Goal: Task Accomplishment & Management: Manage account settings

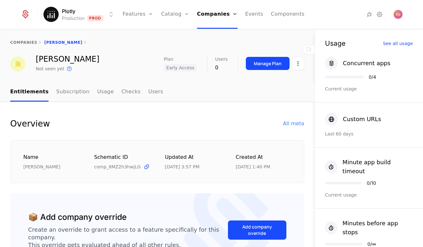
scroll to position [207, 0]
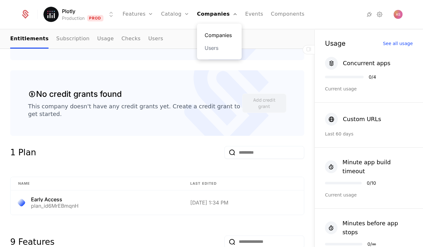
click at [217, 35] on link "Companies" at bounding box center [219, 35] width 29 height 8
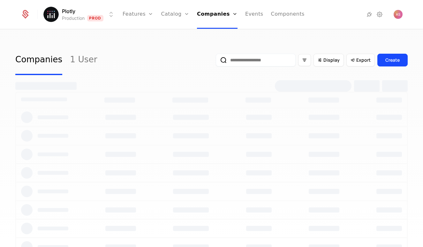
click at [257, 64] on input "email" at bounding box center [256, 60] width 80 height 13
paste input "**********"
type input "**********"
click at [108, 62] on link "1 User" at bounding box center [113, 60] width 27 height 30
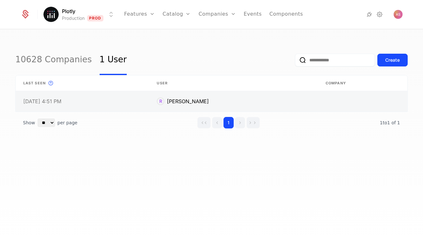
click at [68, 105] on link at bounding box center [83, 101] width 134 height 20
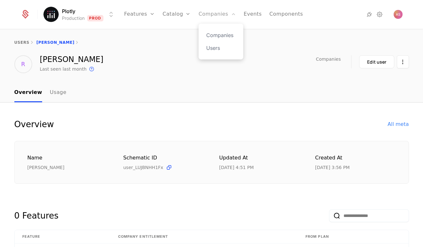
click at [223, 13] on link "Companies" at bounding box center [217, 14] width 37 height 29
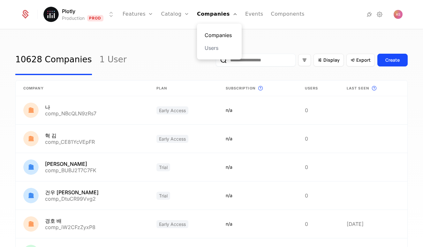
click at [225, 36] on link "Companies" at bounding box center [219, 35] width 29 height 8
click at [260, 60] on input "email" at bounding box center [256, 60] width 80 height 13
paste input "**********"
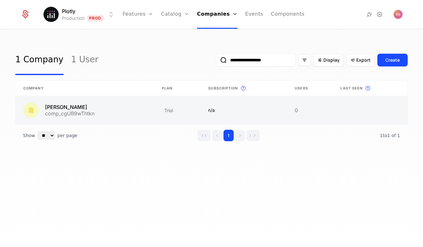
type input "**********"
click at [79, 118] on link at bounding box center [85, 110] width 139 height 28
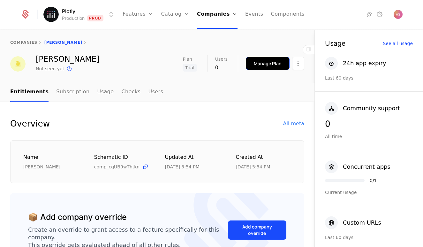
click at [280, 69] on button "Manage Plan" at bounding box center [268, 63] width 44 height 13
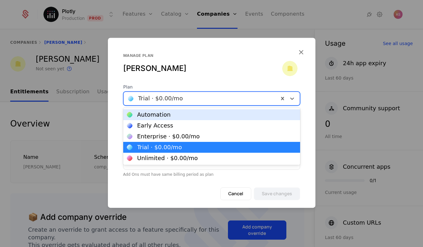
click at [209, 99] on div at bounding box center [201, 98] width 146 height 9
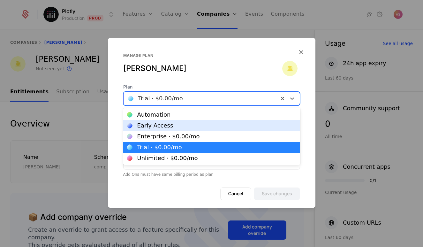
click at [163, 127] on div "Early Access" at bounding box center [155, 126] width 36 height 6
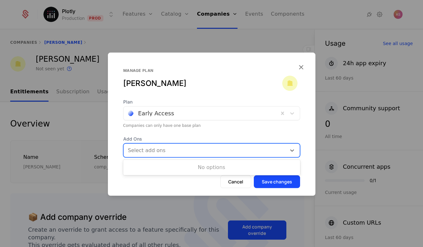
click at [197, 152] on div at bounding box center [206, 150] width 154 height 9
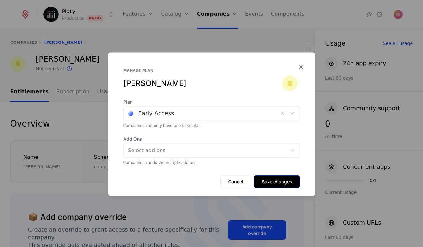
click at [273, 181] on button "Save changes" at bounding box center [277, 181] width 46 height 13
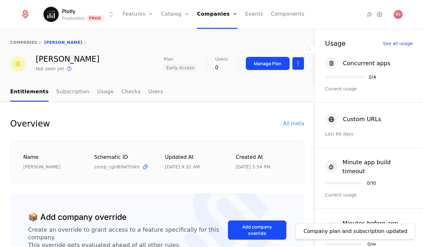
click at [299, 60] on html "Plotly Production Prod Features Features Flags Catalog Plans Add Ons Credits Co…" at bounding box center [211, 123] width 423 height 247
click at [208, 114] on html "Plotly Production Prod Features Features Flags Catalog Plans Add Ons Credits Co…" at bounding box center [211, 123] width 423 height 247
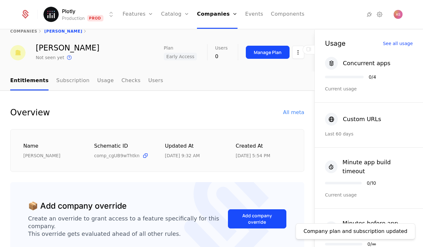
scroll to position [13, 0]
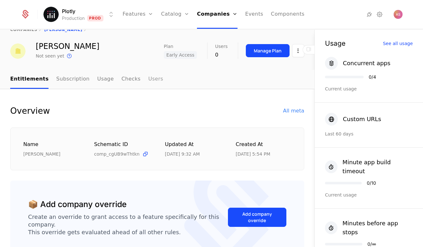
click at [149, 80] on link "Users" at bounding box center [155, 79] width 15 height 19
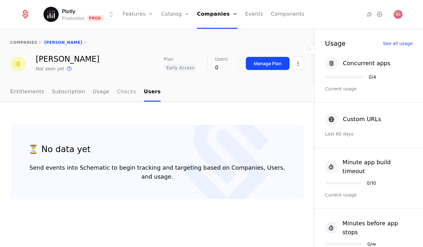
click at [123, 96] on link "Checks" at bounding box center [126, 92] width 19 height 19
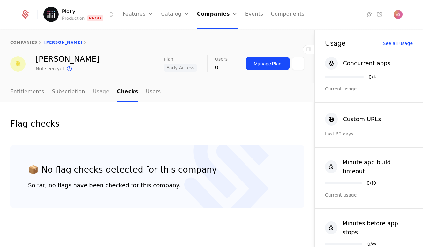
click at [97, 94] on link "Usage" at bounding box center [101, 92] width 17 height 19
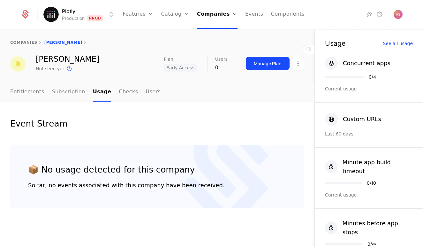
click at [62, 94] on link "Subscription" at bounding box center [68, 92] width 33 height 19
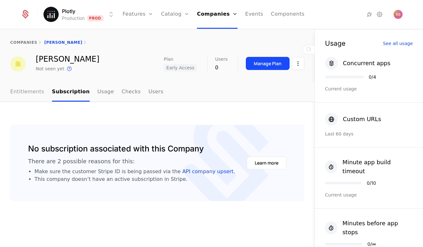
click at [28, 92] on link "Entitlements" at bounding box center [27, 92] width 34 height 19
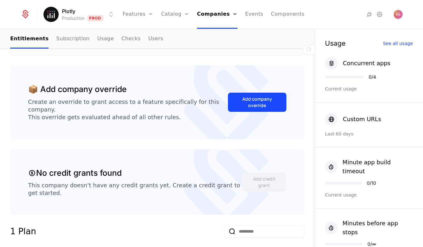
scroll to position [134, 0]
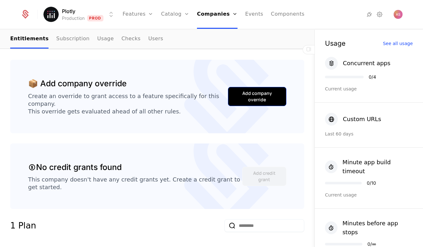
click at [253, 95] on div "Add company override" at bounding box center [257, 96] width 42 height 13
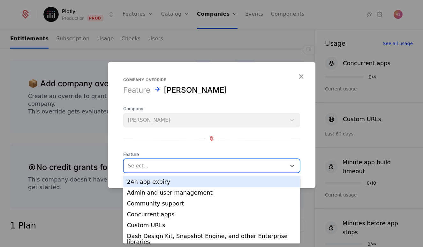
click at [218, 159] on div "Select..." at bounding box center [211, 165] width 177 height 14
click at [300, 77] on icon "button" at bounding box center [301, 76] width 8 height 8
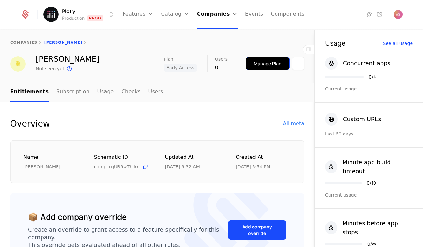
scroll to position [0, 0]
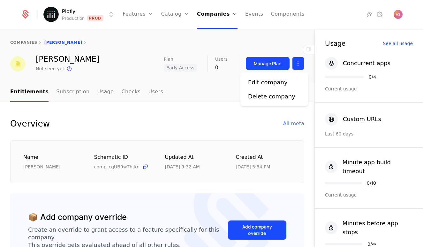
click at [301, 67] on html "Plotly Production Prod Features Features Flags Catalog Plans Add Ons Credits Co…" at bounding box center [211, 123] width 423 height 247
click at [169, 93] on html "Plotly Production Prod Features Features Flags Catalog Plans Add Ons Credits Co…" at bounding box center [211, 123] width 423 height 247
click at [149, 94] on link "Users" at bounding box center [155, 92] width 15 height 19
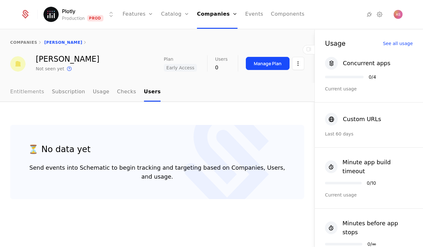
click at [30, 94] on link "Entitlements" at bounding box center [27, 92] width 34 height 19
